Goal: Find specific page/section: Find specific page/section

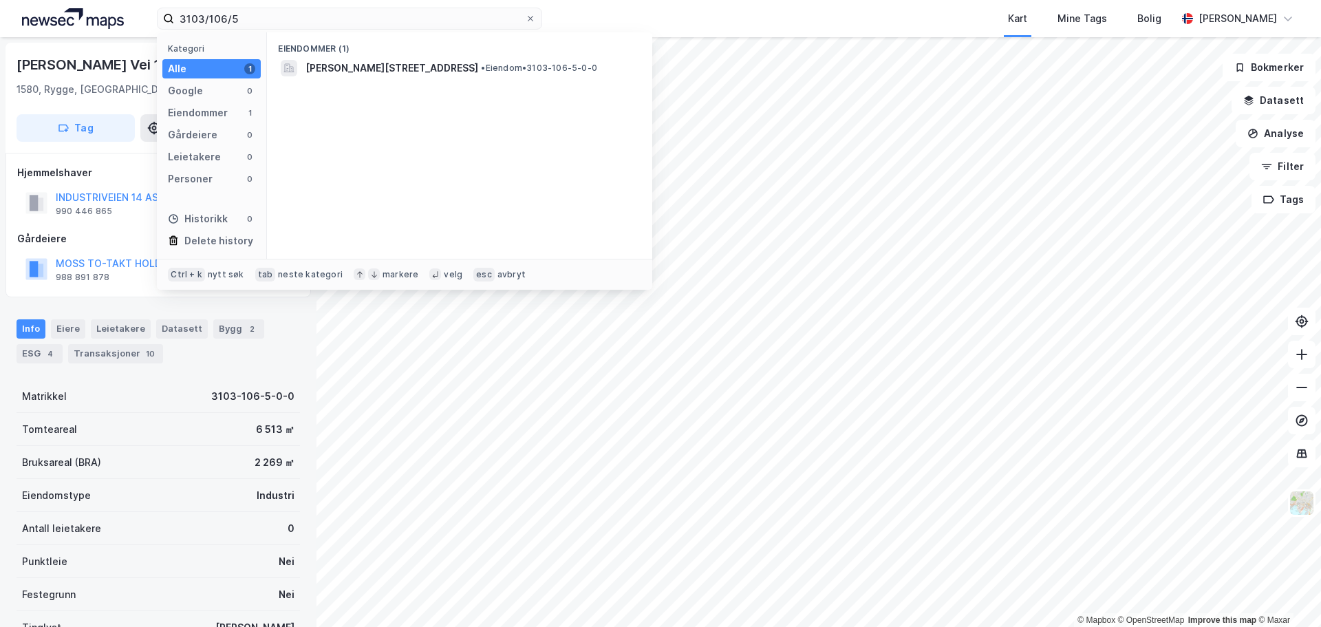
click at [252, 17] on input "3103/106/5" at bounding box center [349, 18] width 351 height 21
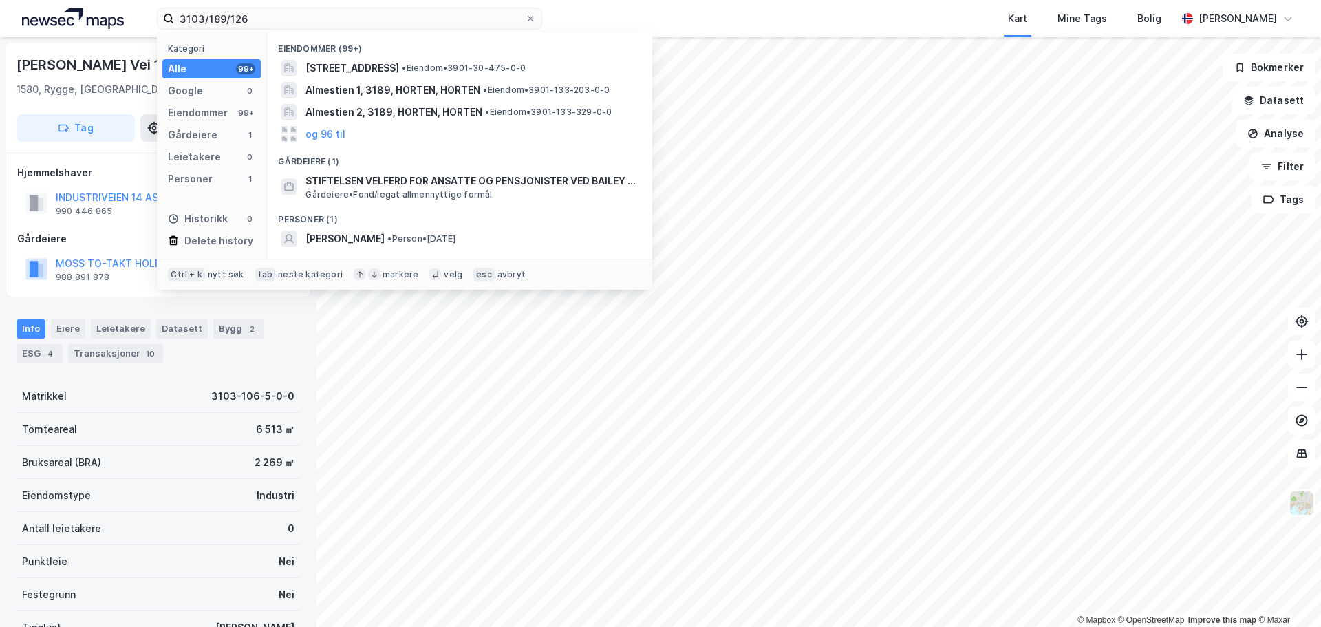
type input "3103/189/126"
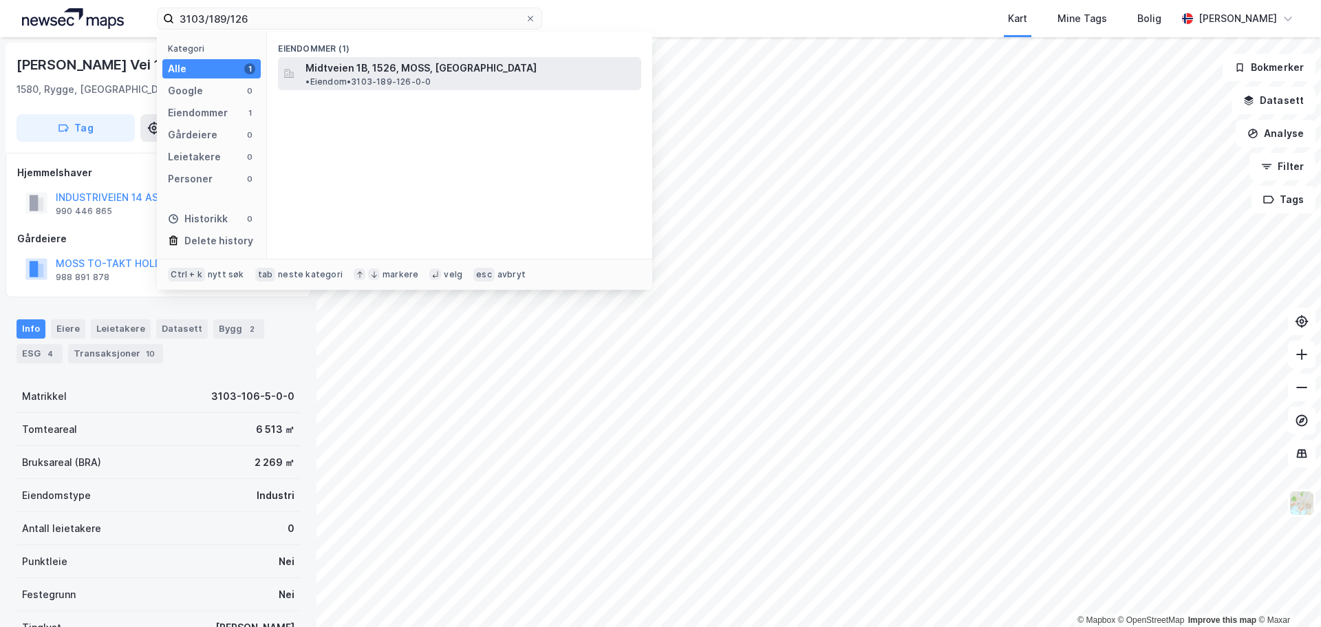
click at [355, 70] on span "Midtveien 1B, 1526, MOSS, [GEOGRAPHIC_DATA]" at bounding box center [421, 68] width 231 height 17
